Goal: Information Seeking & Learning: Understand process/instructions

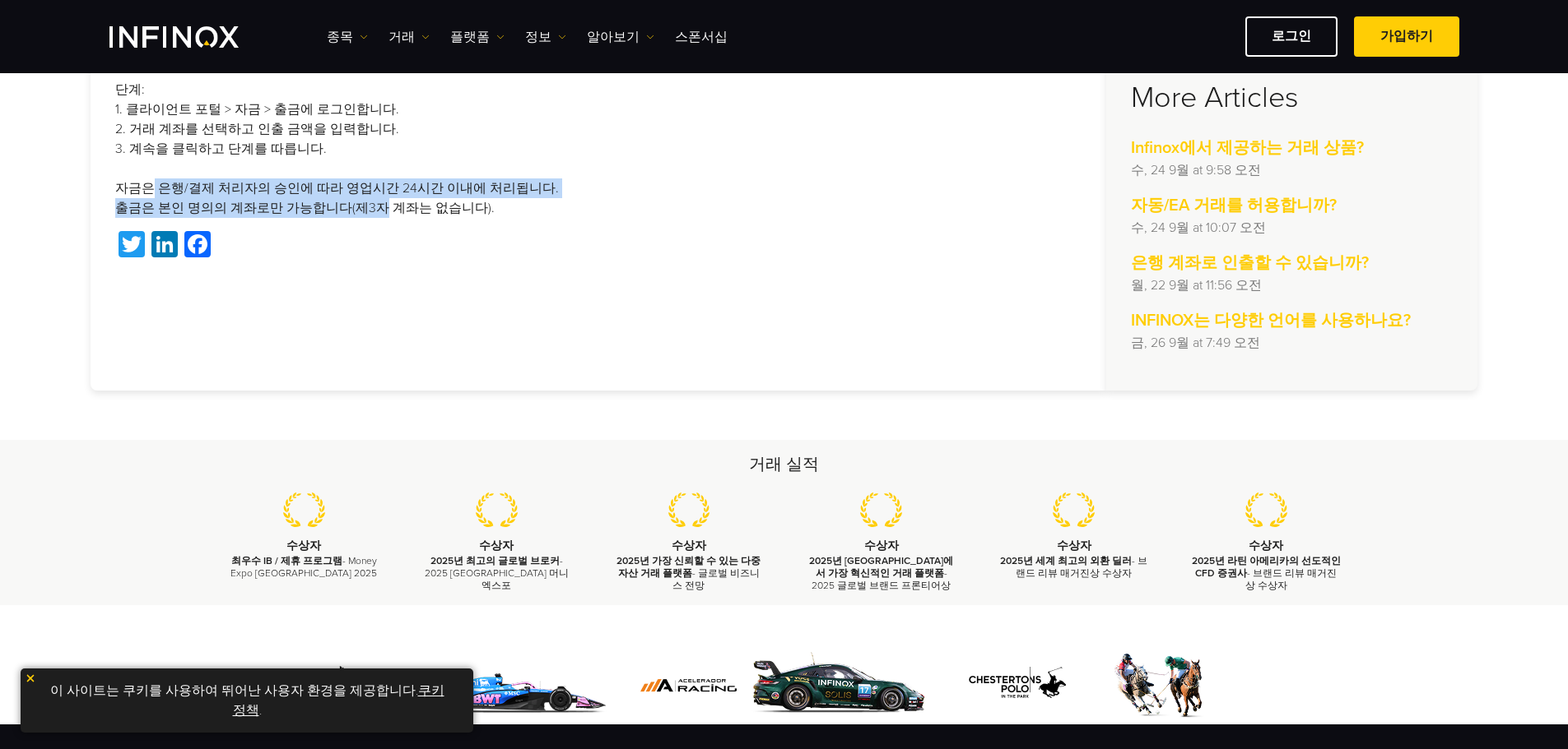
drag, startPoint x: 147, startPoint y: 190, endPoint x: 372, endPoint y: 201, distance: 225.3
click at [371, 201] on p "단계: 1. 클라이언트 포털 > 자금 > 출금에 로그인합니다. 2. 거래 계좌를 선택하고 인출 금액을 입력합니다. 3. 계속을 클릭하고 단계를…" at bounding box center [598, 149] width 966 height 138
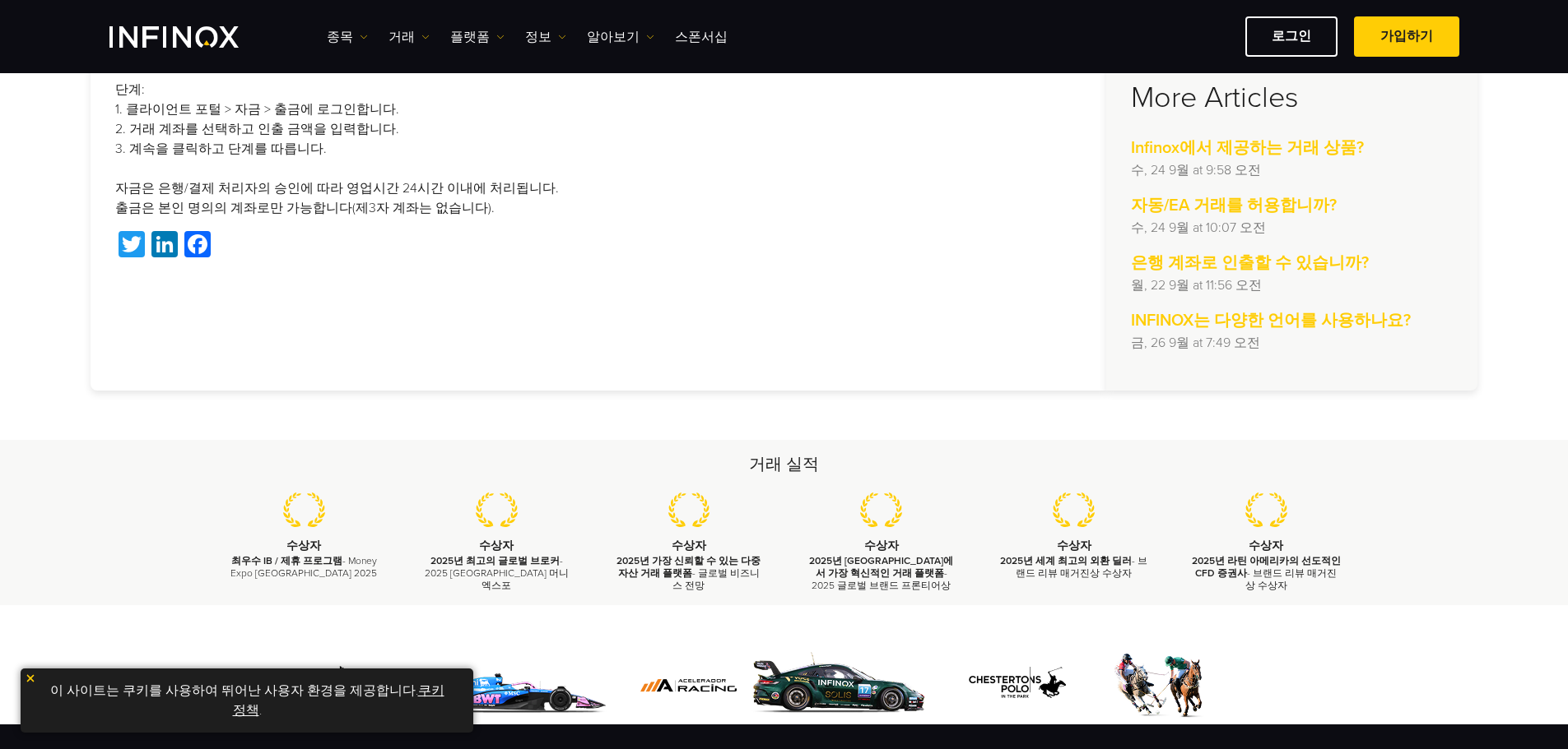
click at [372, 202] on p "단계: 1. 클라이언트 포털 > 자금 > 출금에 로그인합니다. 2. 거래 계좌를 선택하고 인출 금액을 입력합니다. 3. 계속을 클릭하고 단계를…" at bounding box center [598, 149] width 966 height 138
